Goal: Task Accomplishment & Management: Manage account settings

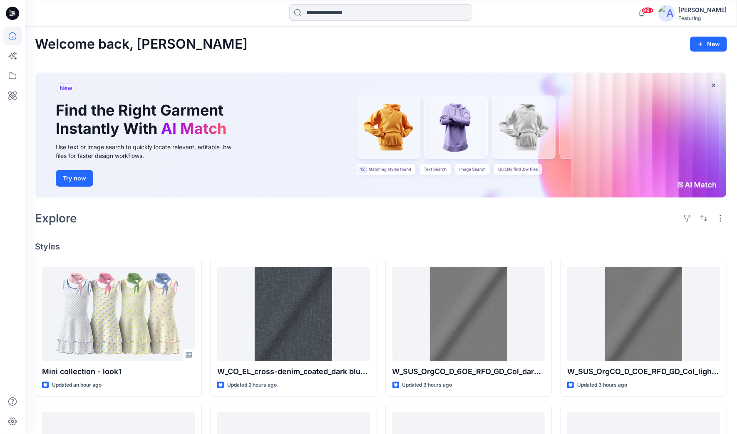
click at [659, 11] on img at bounding box center [666, 13] width 17 height 17
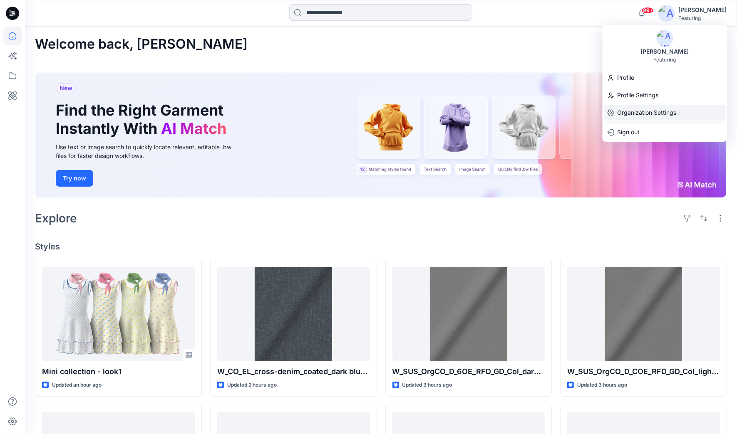
click at [627, 113] on p "Organization Settings" at bounding box center [647, 113] width 59 height 16
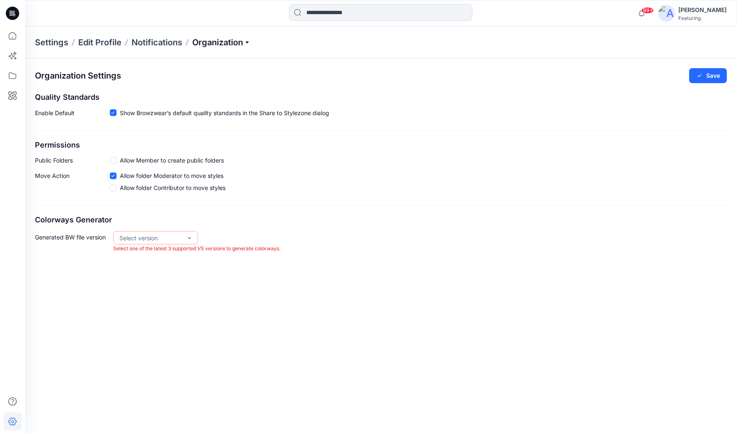
click at [246, 43] on p "Organization" at bounding box center [221, 43] width 58 height 12
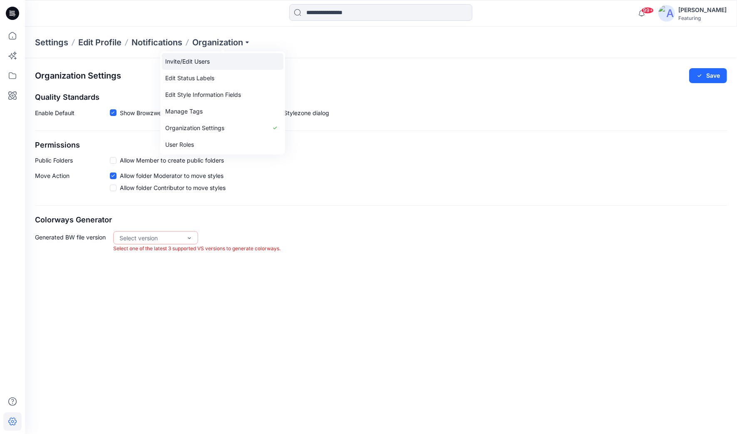
click at [188, 62] on link "Invite/Edit Users" at bounding box center [223, 61] width 122 height 17
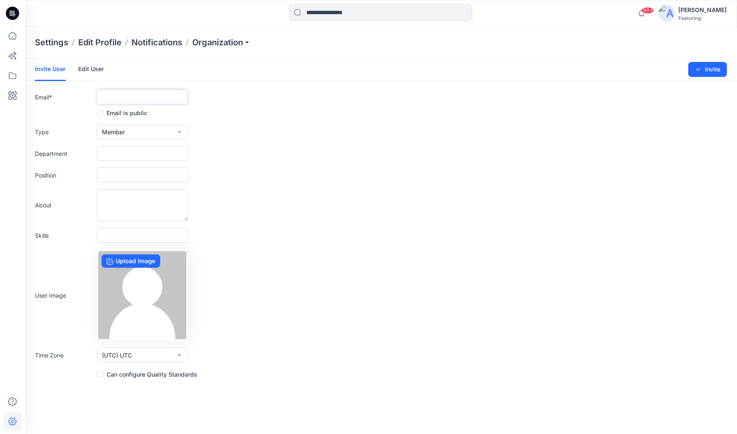
click at [110, 97] on input "text" at bounding box center [143, 96] width 92 height 15
paste input "**********"
type input "**********"
click at [212, 135] on div "Type Member External Member Admin" at bounding box center [381, 131] width 692 height 15
click at [712, 68] on button "Invite" at bounding box center [707, 69] width 39 height 15
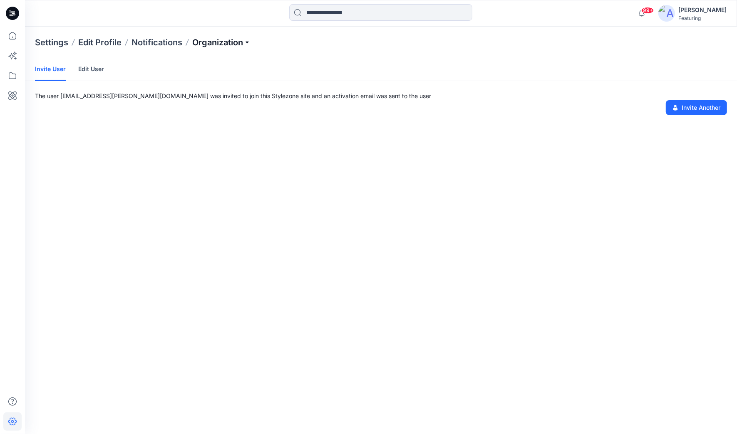
click at [248, 40] on p "Organization" at bounding box center [221, 43] width 58 height 12
click at [166, 25] on div "99+ Notifications [PERSON_NAME] shared P5-AG-321 - look 4 in Mini collection (U…" at bounding box center [381, 13] width 712 height 27
click at [15, 34] on icon at bounding box center [12, 35] width 7 height 7
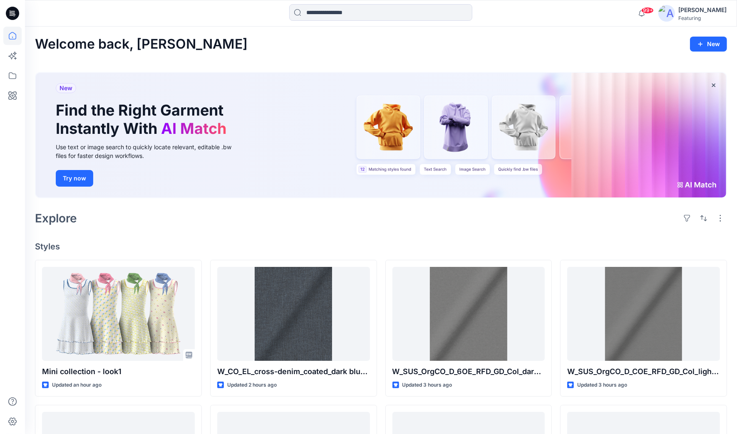
click at [14, 12] on icon at bounding box center [13, 12] width 4 height 0
click at [328, 12] on input at bounding box center [380, 12] width 183 height 17
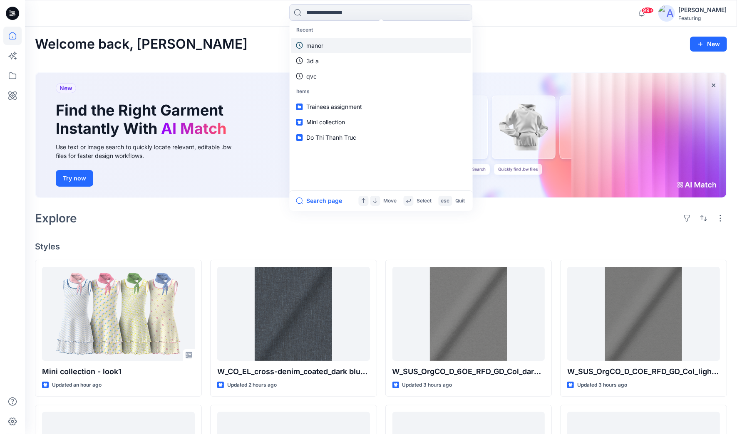
click at [318, 45] on p "manor" at bounding box center [314, 45] width 17 height 9
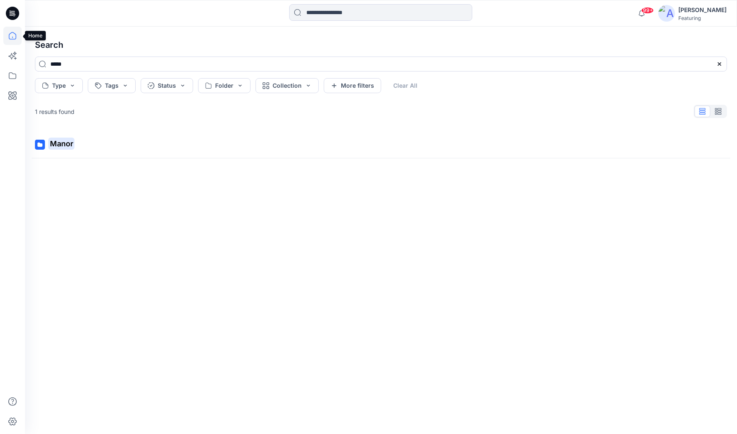
click at [12, 38] on icon at bounding box center [12, 36] width 18 height 18
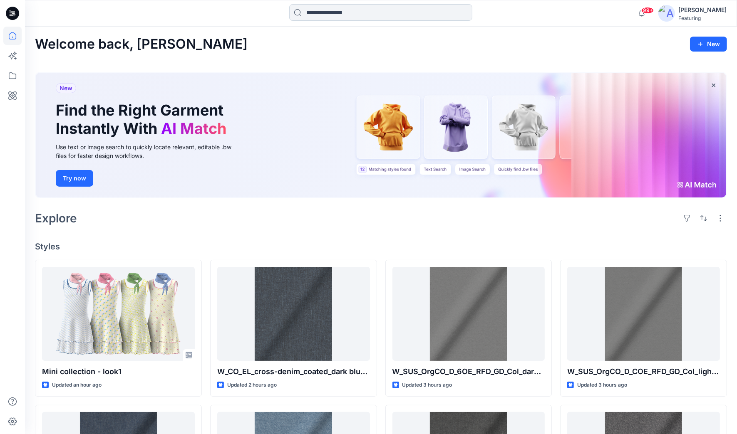
click at [334, 14] on input at bounding box center [380, 12] width 183 height 17
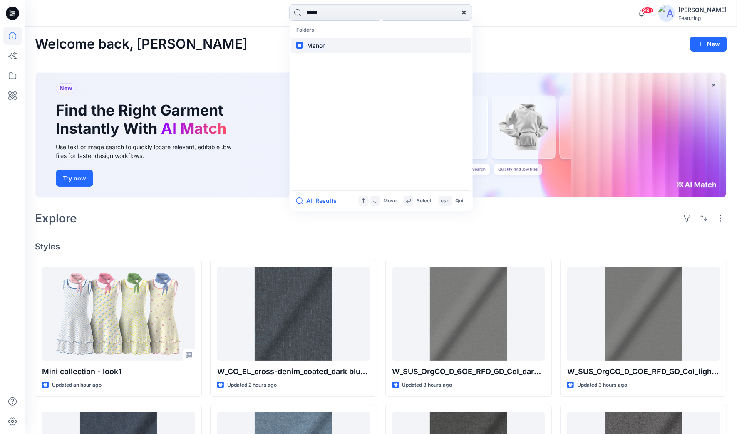
type input "*****"
click at [308, 43] on mark "Manor" at bounding box center [316, 46] width 20 height 10
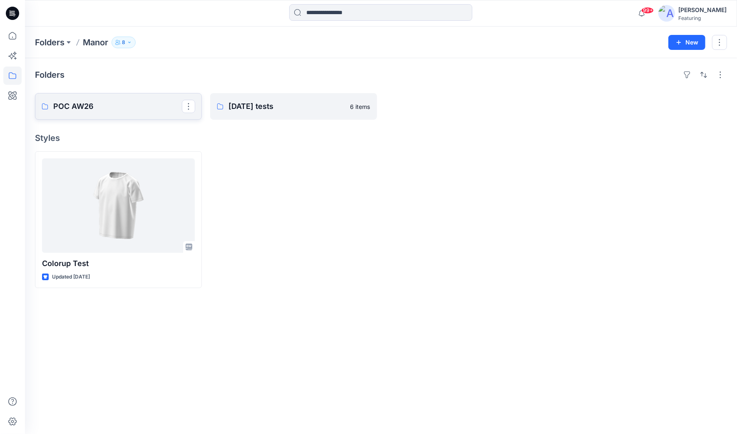
click at [127, 107] on p "POC AW26" at bounding box center [117, 107] width 129 height 12
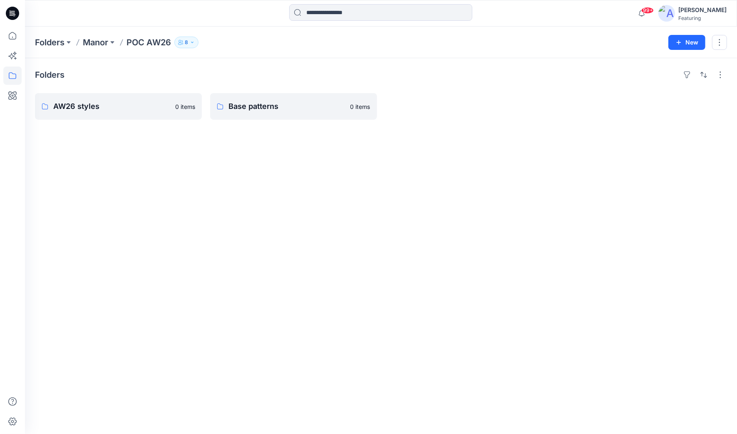
click at [192, 44] on icon "button" at bounding box center [192, 42] width 5 height 5
click at [115, 205] on div "Folders AW26 styles 0 items Base patterns 0 items" at bounding box center [381, 246] width 712 height 376
click at [193, 43] on icon "button" at bounding box center [192, 42] width 5 height 5
click at [84, 271] on div "Folders AW26 styles 0 items Base patterns 0 items" at bounding box center [381, 246] width 712 height 376
click at [111, 45] on button at bounding box center [112, 43] width 8 height 12
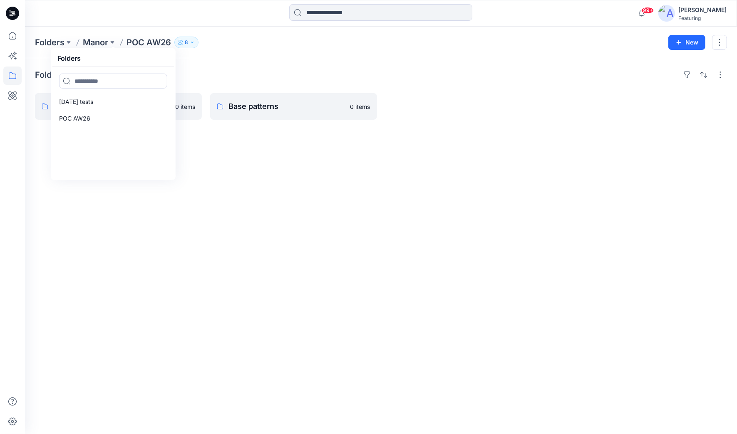
click at [134, 302] on div "Folders AW26 styles 0 items Base patterns 0 items" at bounding box center [381, 246] width 712 height 376
click at [141, 107] on p "AW26 styles" at bounding box center [117, 107] width 129 height 12
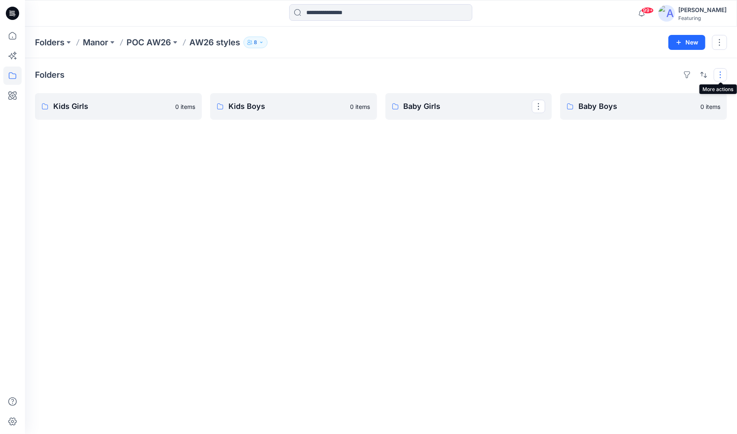
click at [720, 77] on button "button" at bounding box center [720, 74] width 13 height 13
click at [720, 31] on div "Folders Manor POC AW26 AW26 styles 8 New" at bounding box center [381, 43] width 712 height 32
click at [720, 40] on button "button" at bounding box center [719, 42] width 15 height 15
click at [646, 65] on icon "button" at bounding box center [644, 62] width 7 height 7
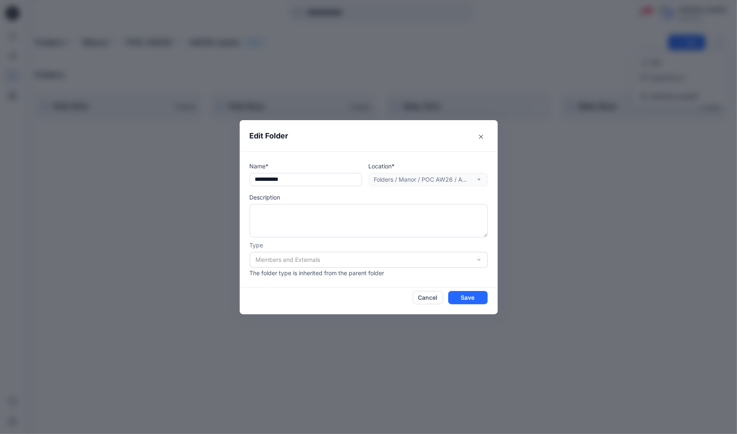
click at [324, 79] on div "**********" at bounding box center [368, 217] width 737 height 434
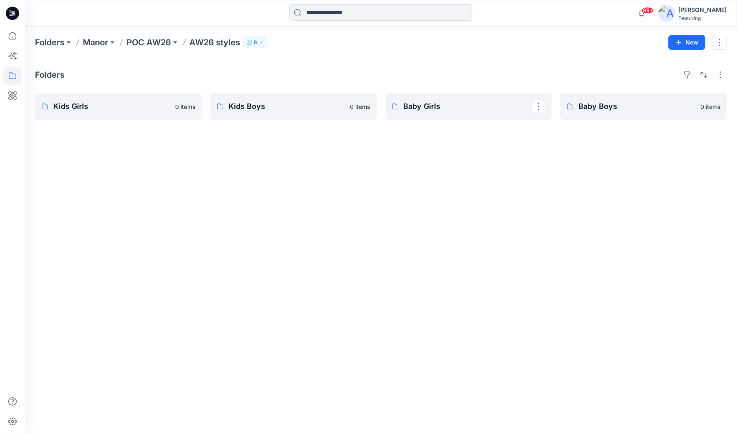
click at [208, 42] on p "AW26 styles" at bounding box center [214, 43] width 51 height 12
click at [256, 43] on p "8" at bounding box center [255, 42] width 3 height 9
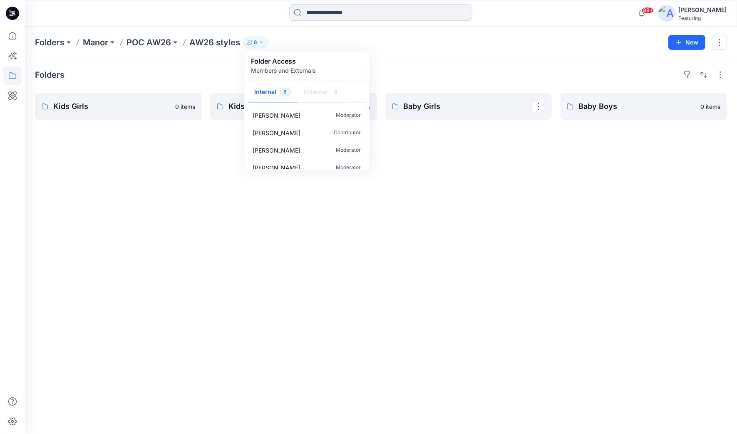
click at [193, 203] on div "Folders Kids Girls 0 items Kids Boys 0 items Baby Girls Baby Boys 0 items" at bounding box center [381, 246] width 712 height 376
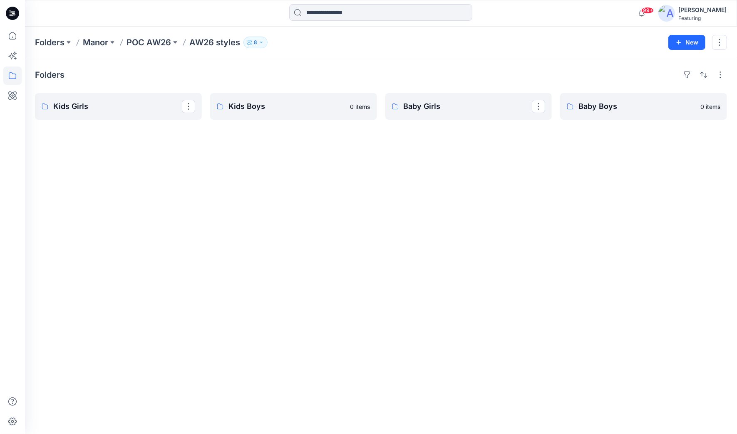
click at [208, 46] on p "AW26 styles" at bounding box center [214, 43] width 51 height 12
click at [146, 44] on p "POC AW26" at bounding box center [149, 43] width 45 height 12
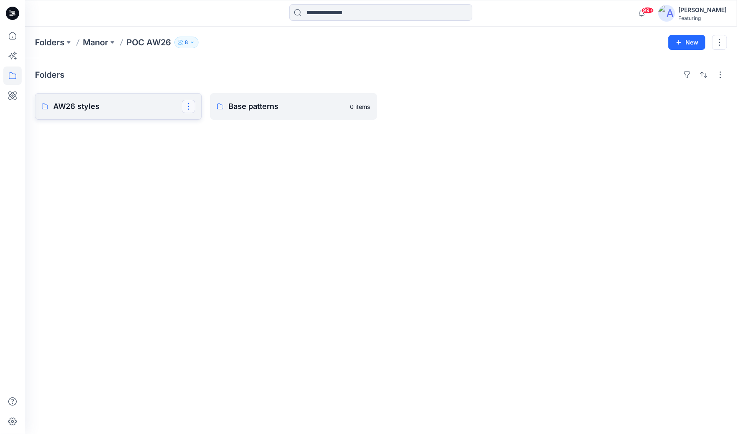
click at [188, 108] on button "button" at bounding box center [188, 106] width 13 height 13
click at [200, 123] on p "Edit" at bounding box center [204, 125] width 10 height 9
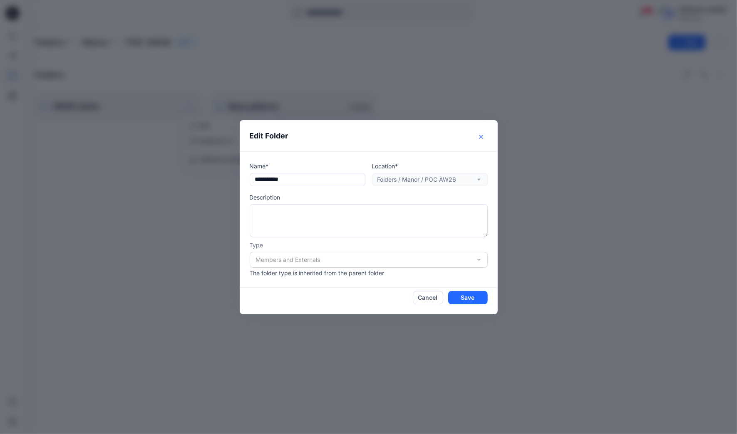
click at [481, 139] on icon "Close" at bounding box center [481, 137] width 4 height 4
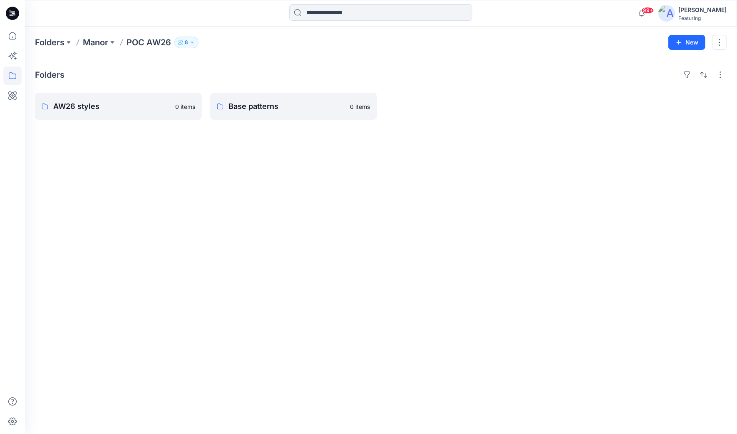
click at [194, 44] on icon "button" at bounding box center [192, 42] width 5 height 5
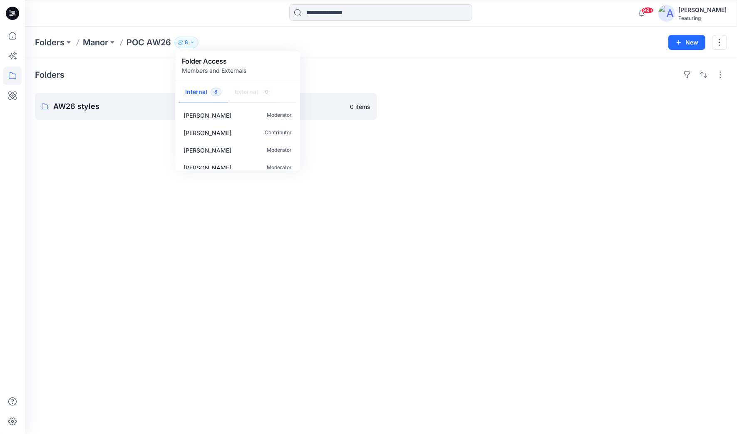
click at [151, 318] on div "Folders AW26 styles 0 items Base patterns 0 items" at bounding box center [381, 246] width 712 height 376
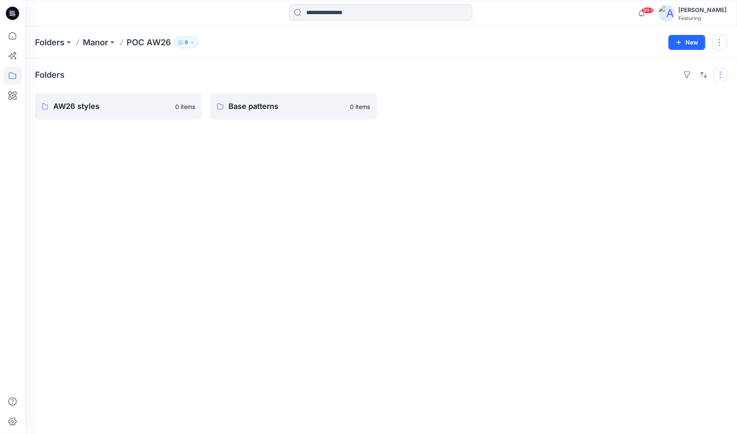
click at [722, 75] on button "button" at bounding box center [720, 74] width 13 height 13
click at [189, 41] on button "8" at bounding box center [186, 43] width 24 height 12
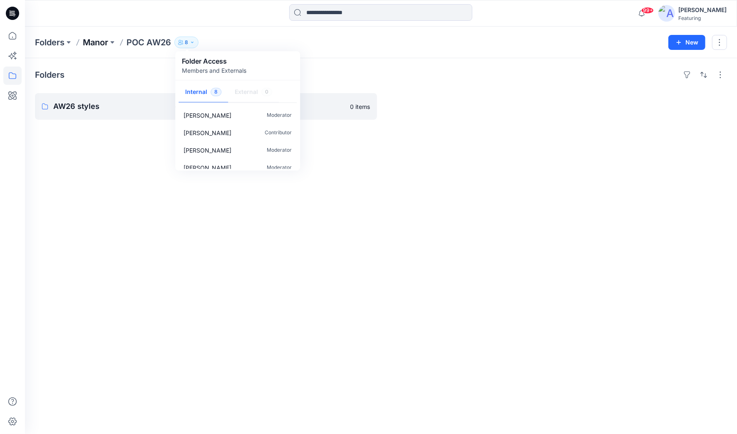
click at [108, 41] on p "Manor" at bounding box center [95, 43] width 25 height 12
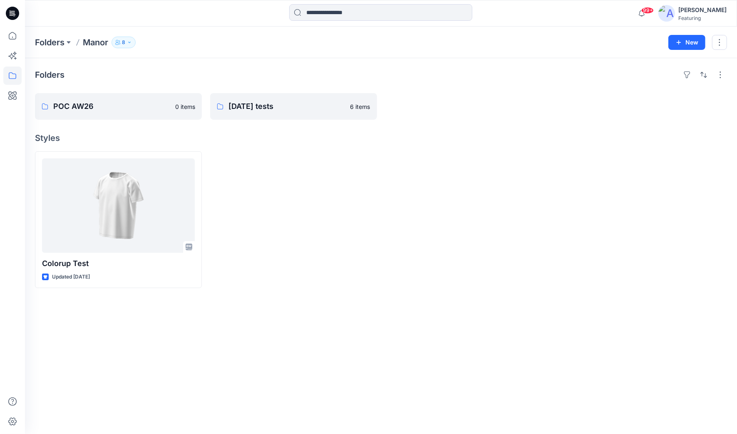
click at [110, 45] on div "Folders Manor 8 Folder Access Members and Externals Internal 8 External 0 [PERS…" at bounding box center [348, 43] width 627 height 12
click at [129, 43] on icon "button" at bounding box center [129, 42] width 5 height 5
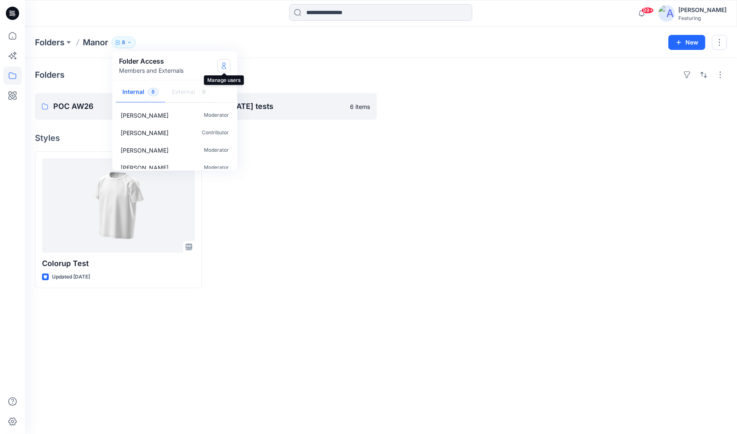
click at [228, 67] on button "Manage Users" at bounding box center [223, 65] width 13 height 13
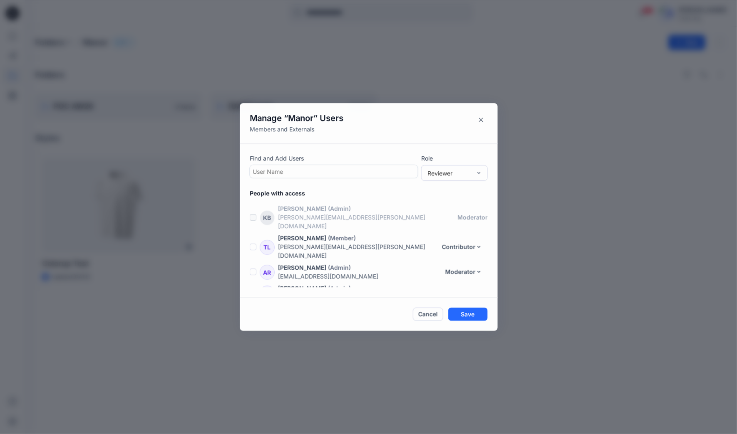
scroll to position [79, 0]
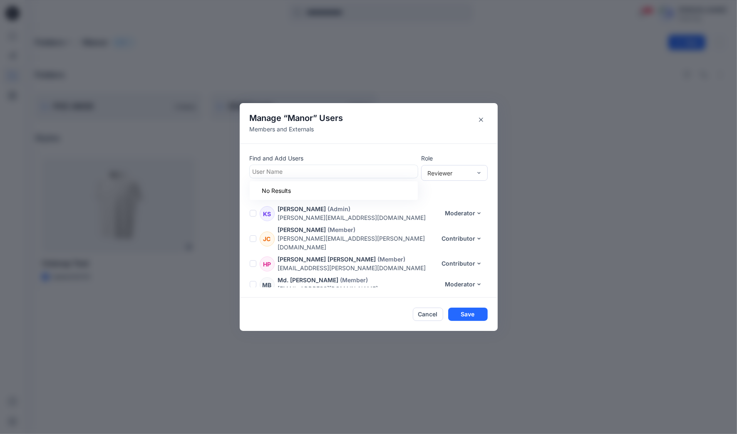
click at [272, 170] on div at bounding box center [334, 171] width 162 height 10
paste input "**********"
type input "**********"
click at [478, 166] on div at bounding box center [479, 173] width 7 height 15
click at [438, 204] on div "Contributor" at bounding box center [454, 203] width 63 height 15
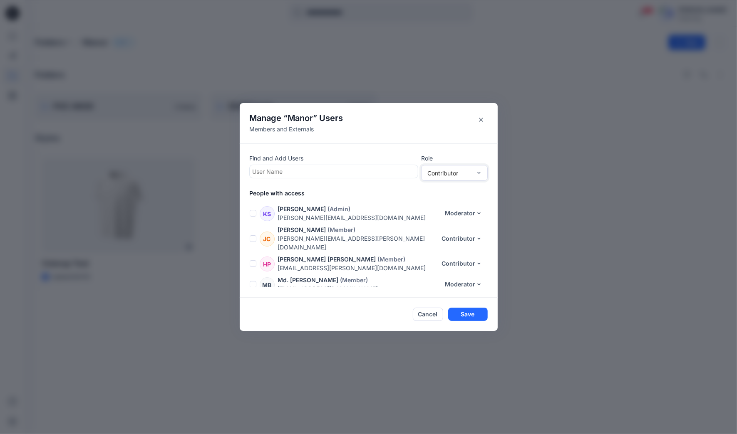
click at [279, 172] on div at bounding box center [334, 171] width 162 height 10
paste input "**********"
type input "**********"
click at [356, 141] on header "Manage “ Manor ” Users Members and Externals" at bounding box center [369, 123] width 258 height 40
click at [281, 172] on div at bounding box center [334, 171] width 162 height 10
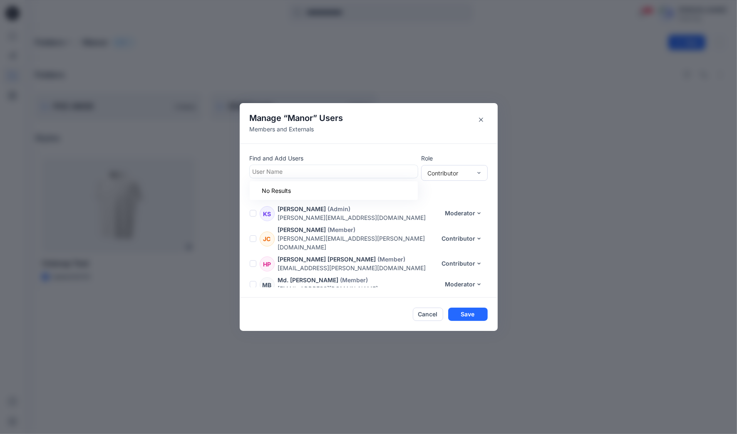
paste input "**********"
click at [274, 172] on input "**********" at bounding box center [290, 171] width 75 height 9
type input "**********"
click at [401, 124] on header "Manage “ Manor ” Users Members and Externals" at bounding box center [369, 123] width 258 height 40
click at [425, 317] on button "Cancel" at bounding box center [428, 314] width 30 height 13
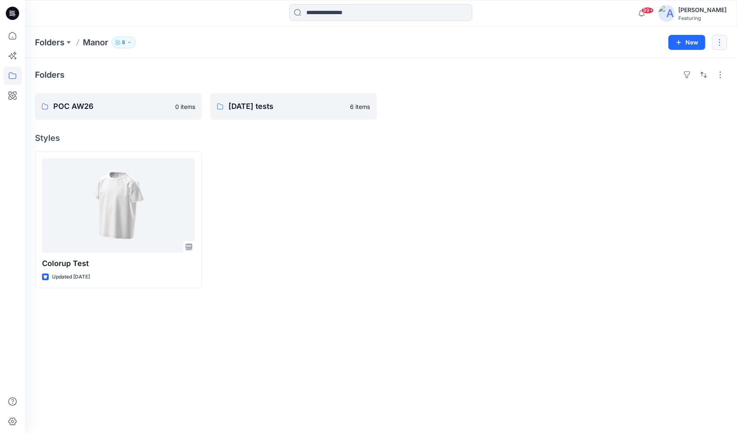
click at [717, 45] on button "button" at bounding box center [719, 42] width 15 height 15
click at [658, 93] on p "Manage Users" at bounding box center [670, 93] width 40 height 9
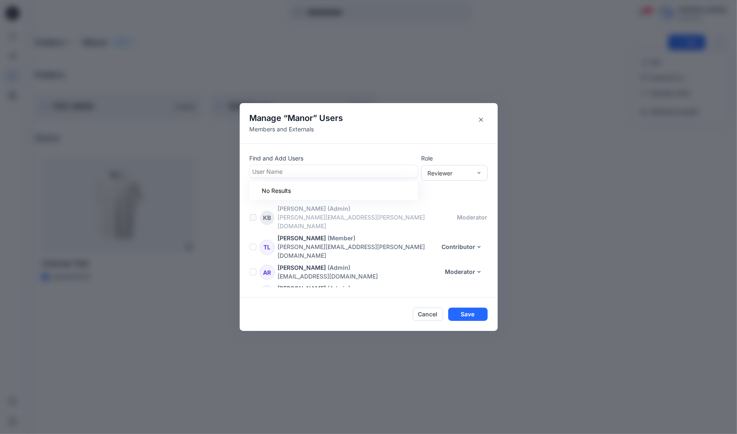
click at [261, 173] on div at bounding box center [334, 171] width 162 height 10
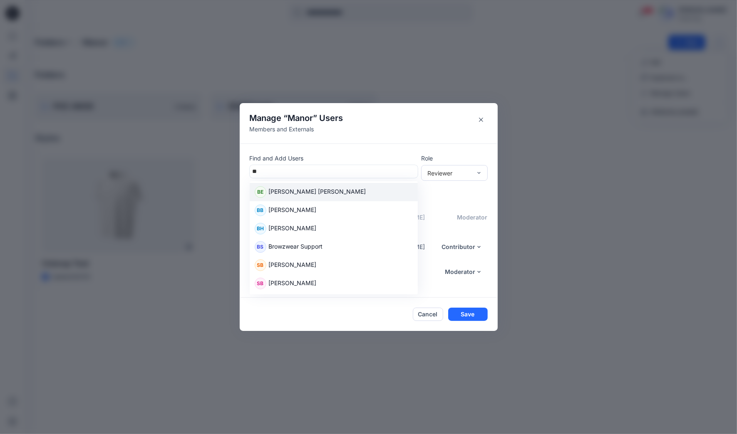
type input "***"
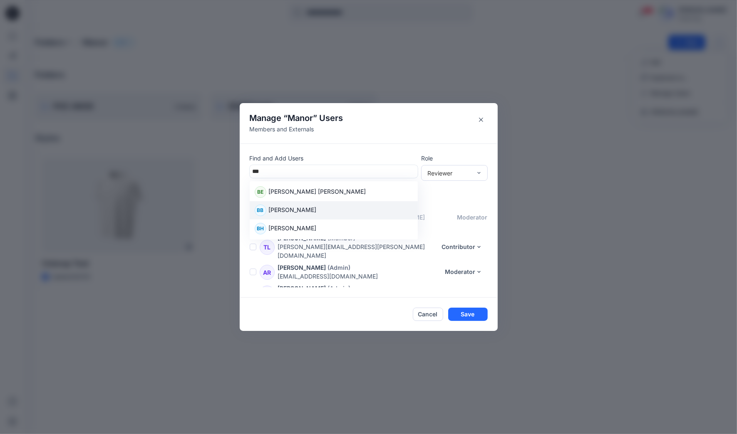
click at [280, 210] on p "[PERSON_NAME]" at bounding box center [293, 211] width 48 height 11
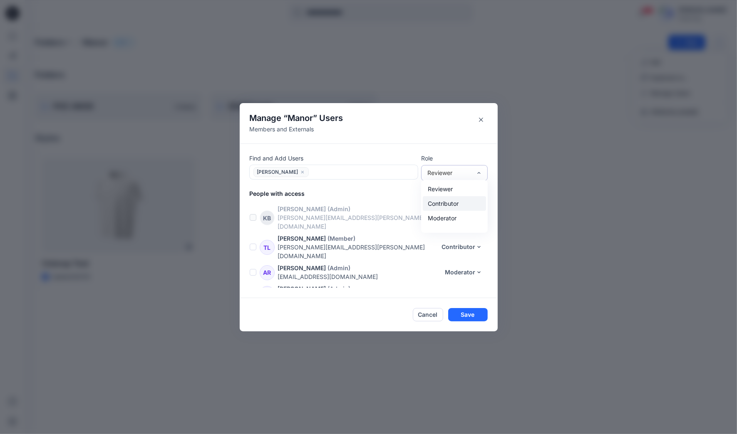
click at [453, 202] on div "Contributor" at bounding box center [454, 203] width 63 height 15
click at [472, 310] on button "Save" at bounding box center [468, 314] width 40 height 13
